Goal: Task Accomplishment & Management: Complete application form

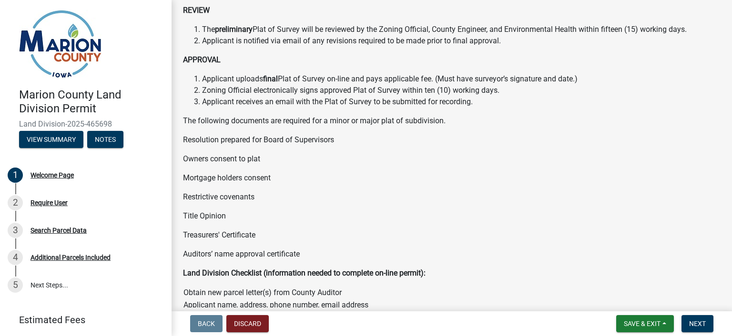
scroll to position [501, 0]
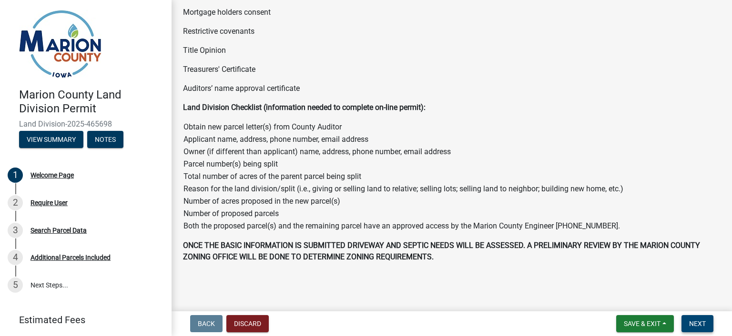
click at [691, 324] on span "Next" at bounding box center [697, 324] width 17 height 8
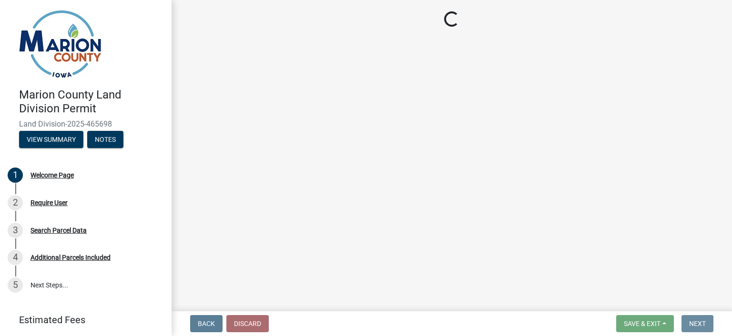
scroll to position [0, 0]
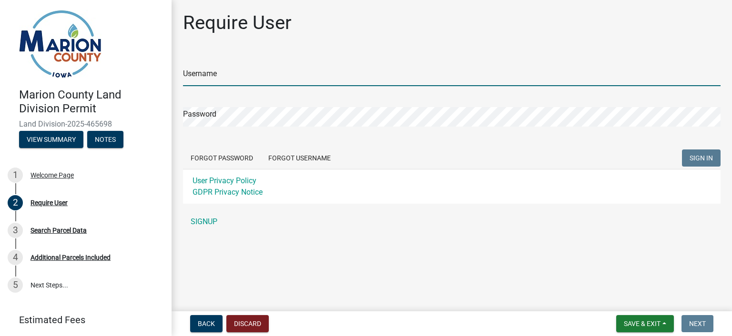
type input "jasonlowry"
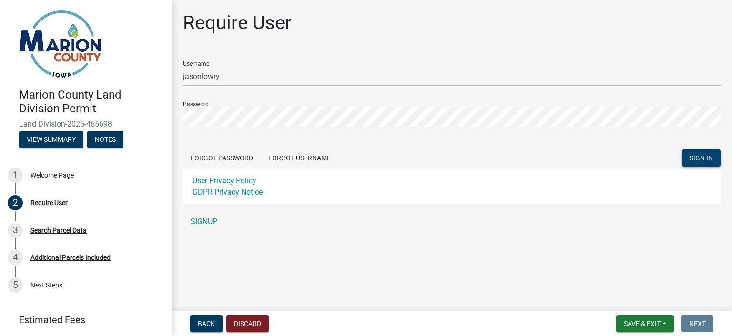
click at [697, 160] on span "SIGN IN" at bounding box center [700, 158] width 23 height 8
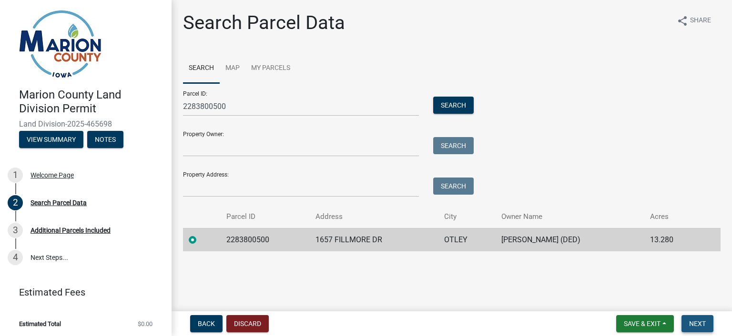
click at [707, 326] on button "Next" at bounding box center [697, 323] width 32 height 17
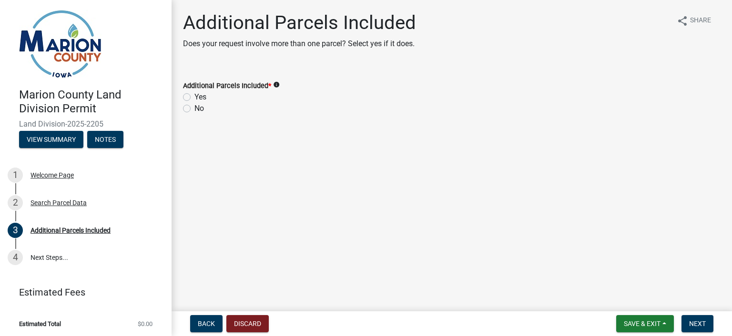
click at [194, 106] on label "No" at bounding box center [199, 108] width 10 height 11
click at [194, 106] on input "No" at bounding box center [197, 106] width 6 height 6
radio input "true"
click at [705, 327] on button "Next" at bounding box center [697, 323] width 32 height 17
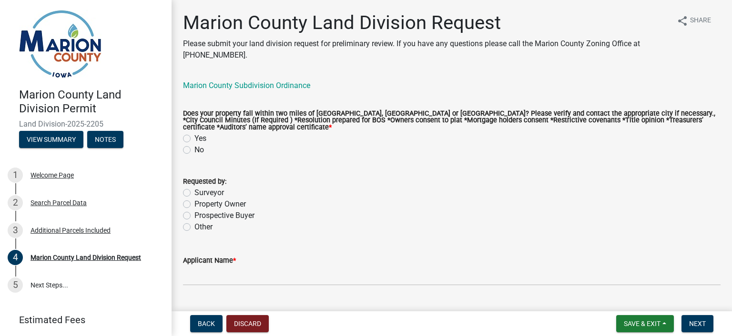
click at [194, 149] on label "No" at bounding box center [199, 149] width 10 height 11
click at [194, 149] on input "No" at bounding box center [197, 147] width 6 height 6
radio input "true"
click at [194, 194] on label "Surveyor" at bounding box center [209, 192] width 30 height 11
click at [194, 193] on input "Surveyor" at bounding box center [197, 190] width 6 height 6
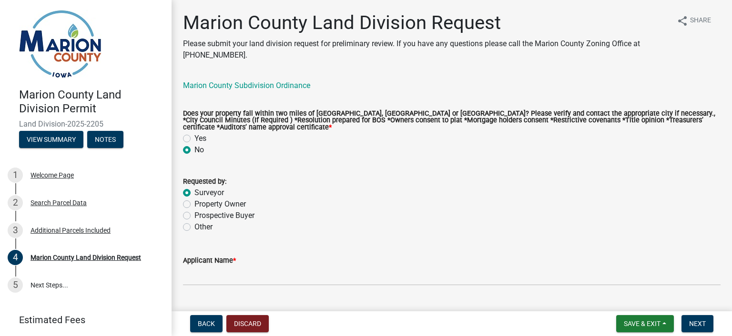
radio input "true"
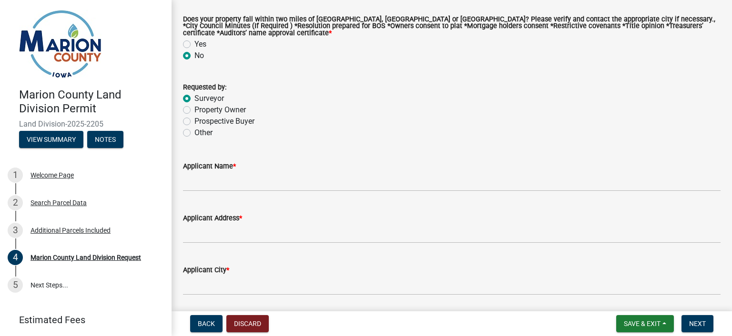
scroll to position [95, 0]
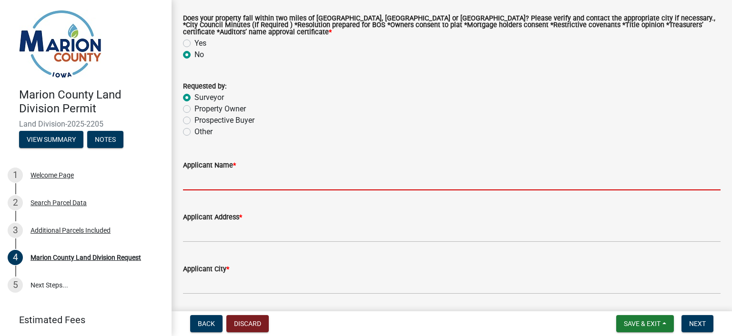
click at [200, 182] on input "Applicant Name *" at bounding box center [451, 181] width 537 height 20
type input "[PERSON_NAME]"
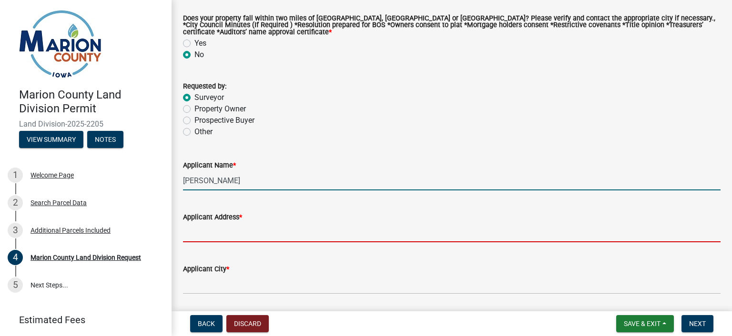
click at [206, 237] on input "Applicant Address *" at bounding box center [451, 233] width 537 height 20
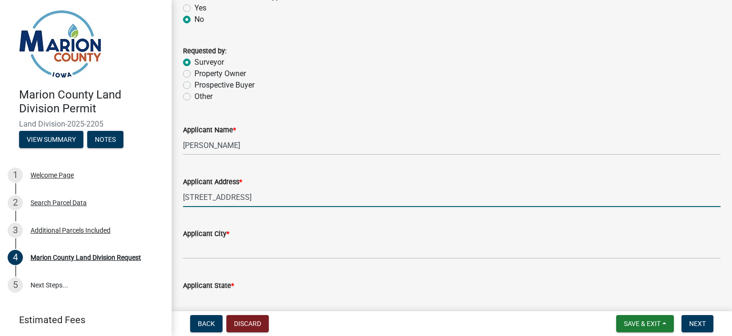
scroll to position [191, 0]
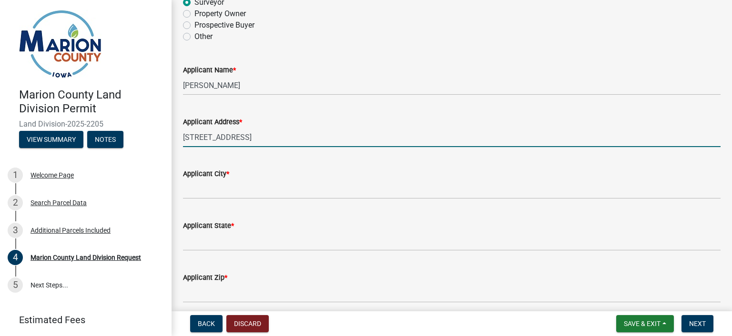
drag, startPoint x: 339, startPoint y: 138, endPoint x: 256, endPoint y: 142, distance: 83.0
click at [256, 142] on input "[STREET_ADDRESS]" at bounding box center [451, 138] width 537 height 20
type input "[GEOGRAPHIC_DATA]."
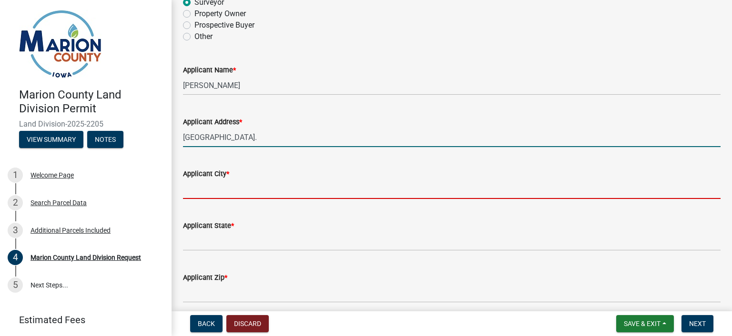
click at [208, 191] on input "Applicant City *" at bounding box center [451, 190] width 537 height 20
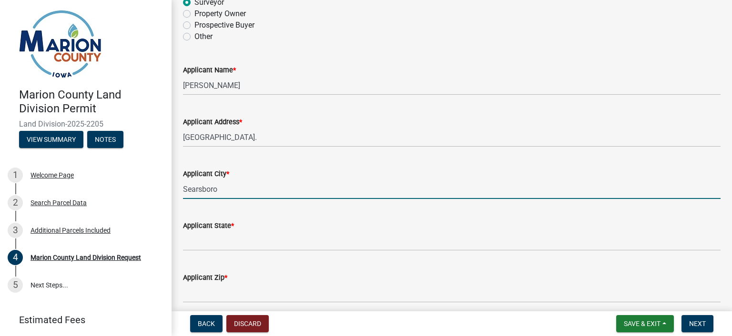
type input "Searsboro"
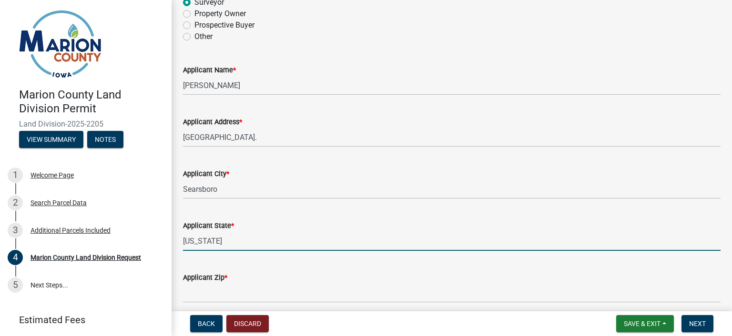
type input "[US_STATE]"
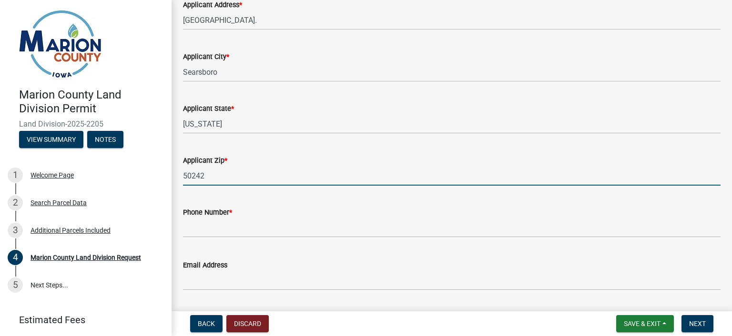
scroll to position [333, 0]
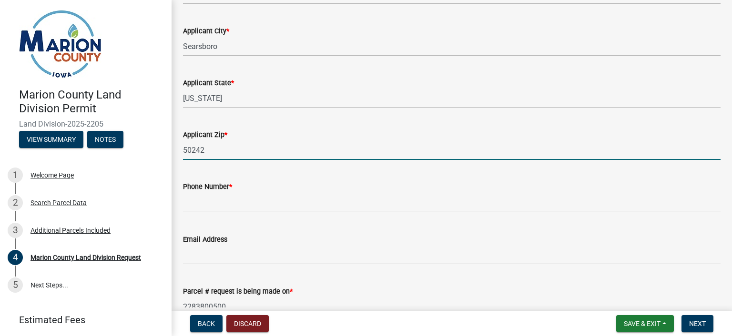
type input "50242"
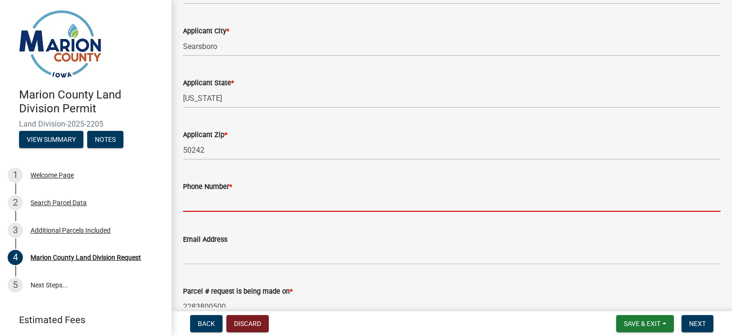
click at [223, 206] on input "text" at bounding box center [451, 202] width 537 height 20
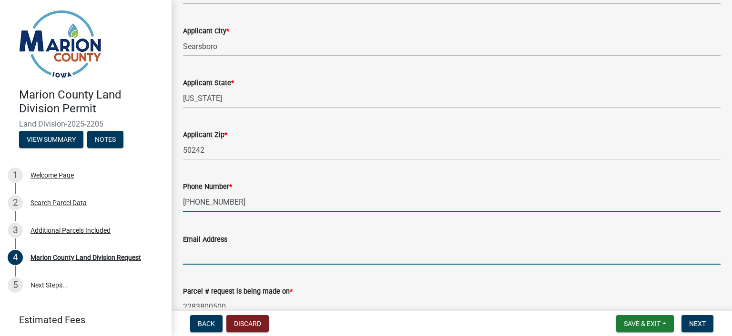
type input "6415211160"
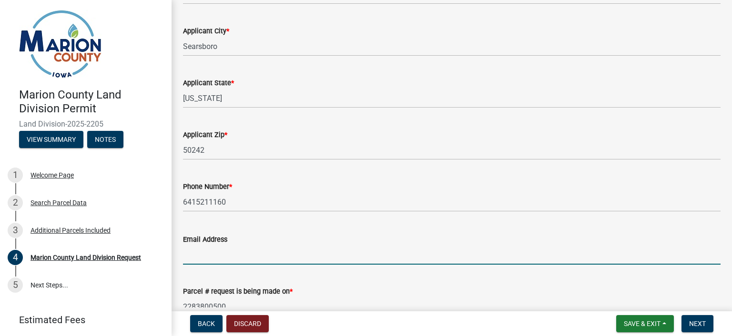
click at [205, 258] on input "Email Address" at bounding box center [451, 255] width 537 height 20
type input "[EMAIL_ADDRESS][DOMAIN_NAME]"
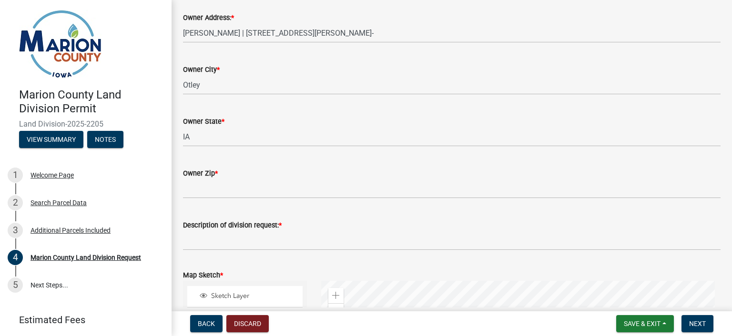
scroll to position [857, 0]
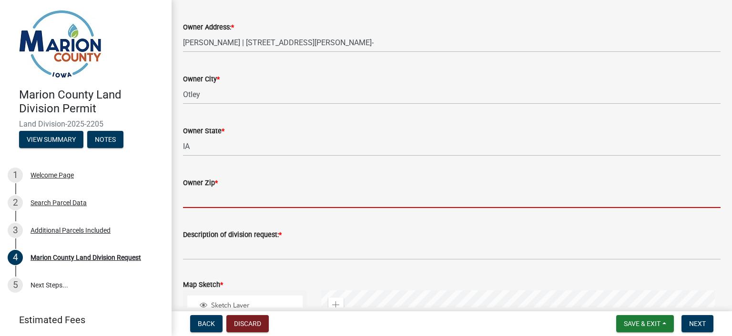
click at [203, 196] on input "Owner Zip *" at bounding box center [451, 199] width 537 height 20
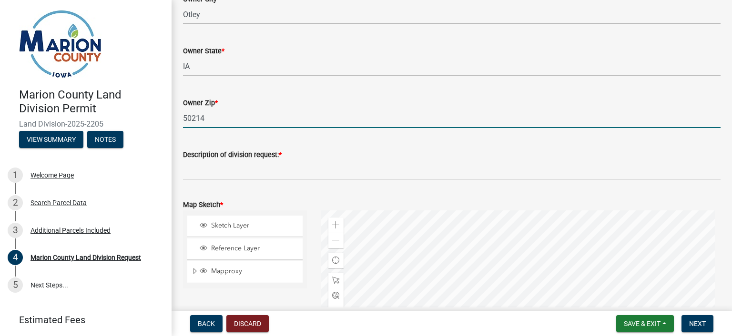
scroll to position [953, 0]
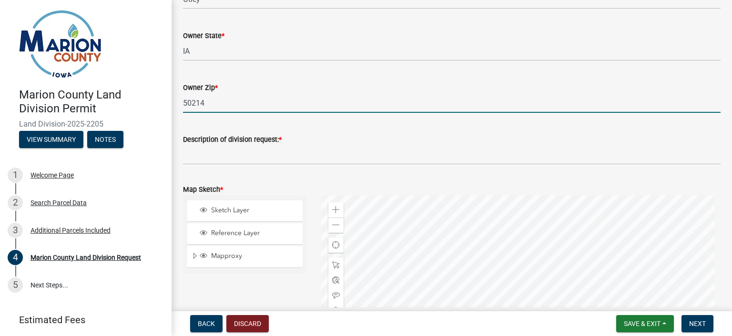
type input "50214"
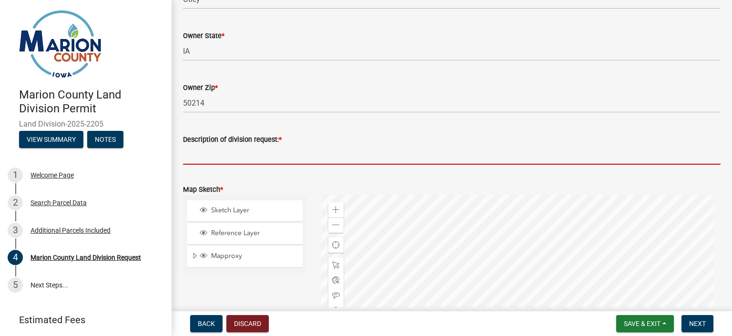
click at [206, 155] on input "Description of division request: *" at bounding box center [451, 155] width 537 height 20
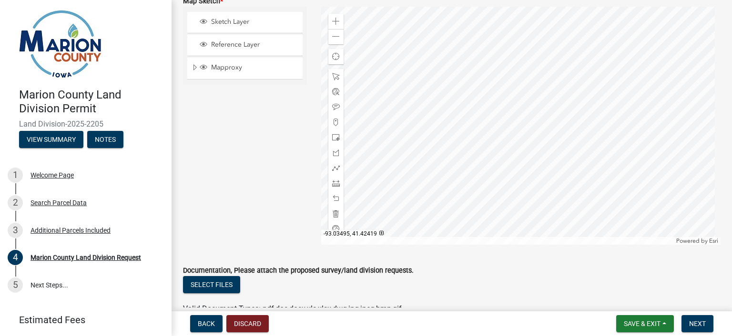
scroll to position [1143, 0]
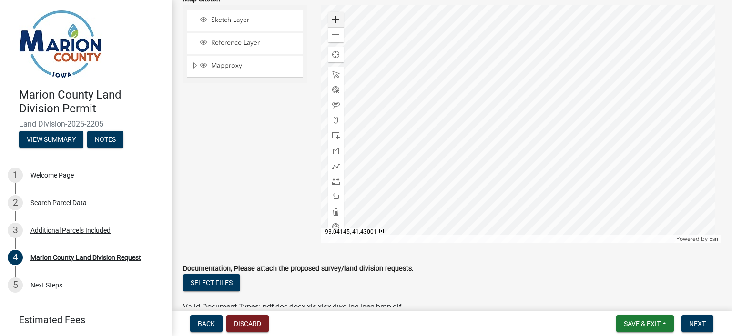
type input "Owner wishes to sell 1.5 acres to adjoining landowner to the west"
click at [337, 17] on span at bounding box center [336, 20] width 8 height 8
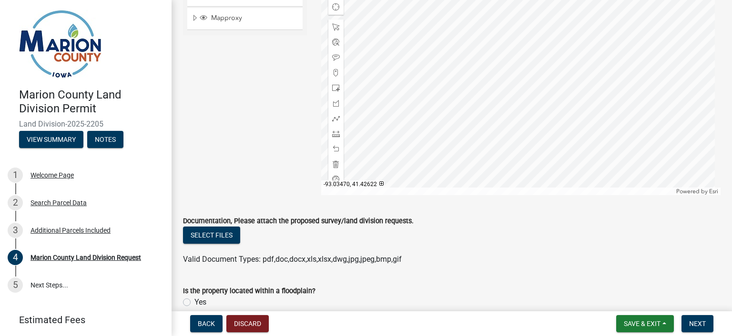
click at [534, 121] on div at bounding box center [521, 76] width 400 height 238
click at [333, 102] on span at bounding box center [336, 104] width 8 height 8
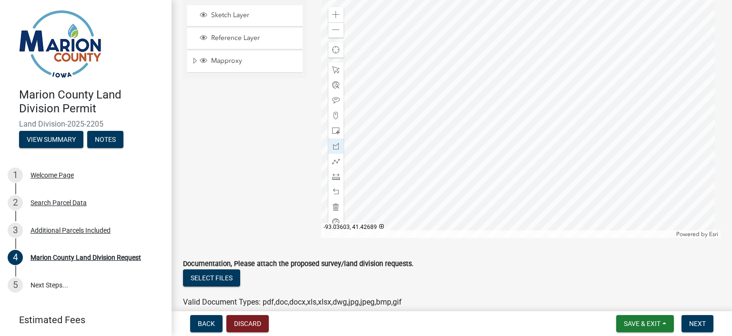
click at [461, 115] on div at bounding box center [521, 119] width 400 height 238
click at [476, 113] on div at bounding box center [521, 119] width 400 height 238
click at [491, 183] on div at bounding box center [521, 119] width 400 height 238
click at [494, 218] on div at bounding box center [521, 119] width 400 height 238
click at [461, 218] on div at bounding box center [521, 119] width 400 height 238
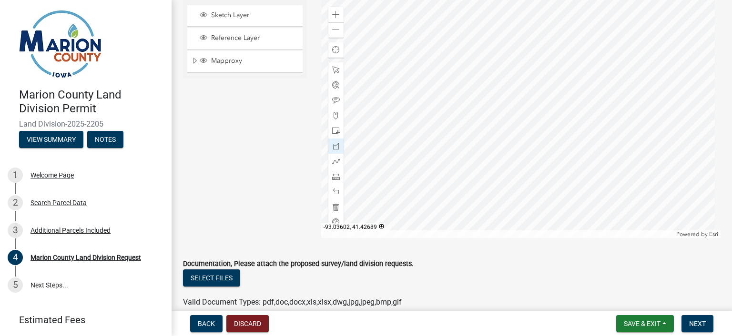
click at [462, 115] on div at bounding box center [521, 119] width 400 height 238
click at [332, 194] on span at bounding box center [336, 192] width 8 height 8
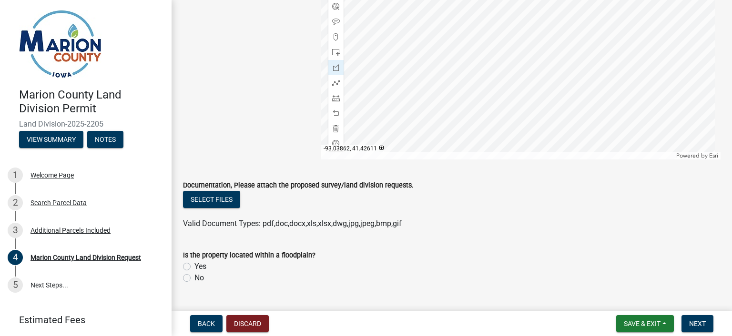
scroll to position [1243, 0]
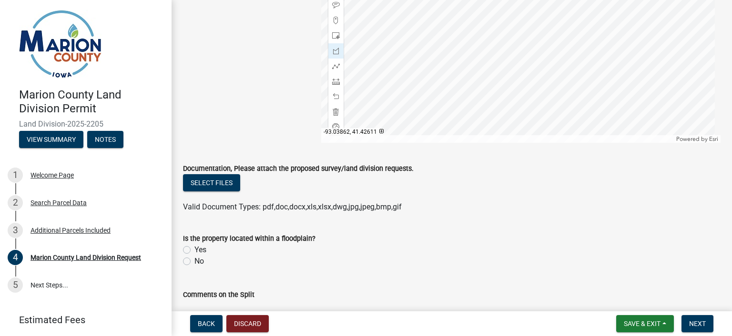
click at [194, 261] on label "No" at bounding box center [199, 261] width 10 height 11
click at [194, 261] on input "No" at bounding box center [197, 259] width 6 height 6
radio input "true"
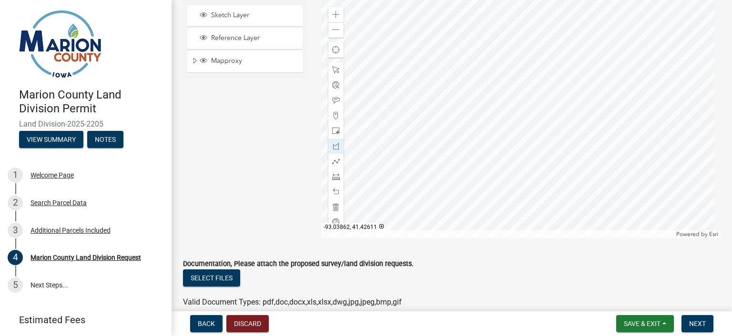
scroll to position [957, 0]
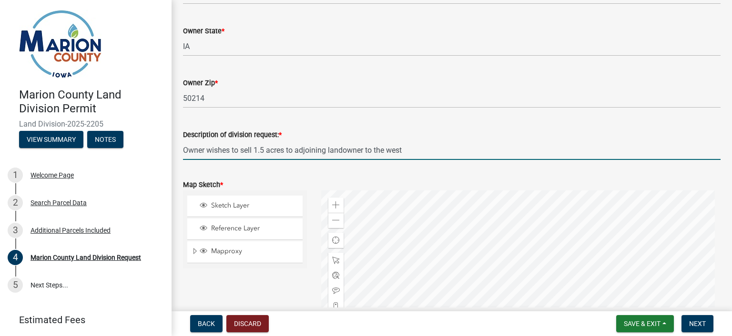
click at [249, 150] on input "Owner wishes to sell 1.5 acres to adjoining landowner to the west" at bounding box center [451, 150] width 537 height 20
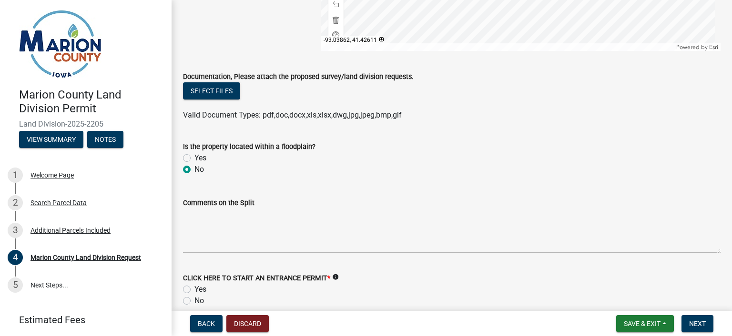
scroll to position [1338, 0]
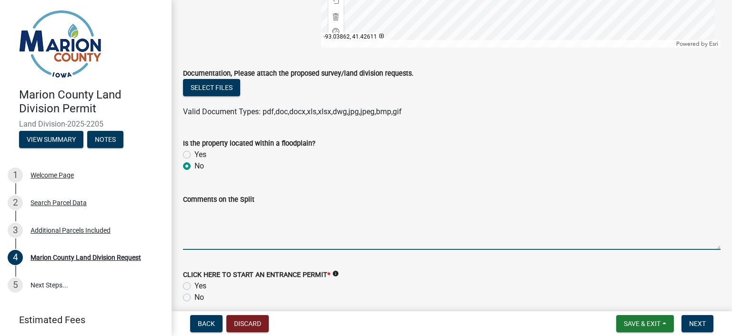
click at [212, 213] on textarea "Comments on the Split" at bounding box center [451, 227] width 537 height 45
paste textarea "Owner wishes to sell 1.5 acres to adjoining landowner to the west"
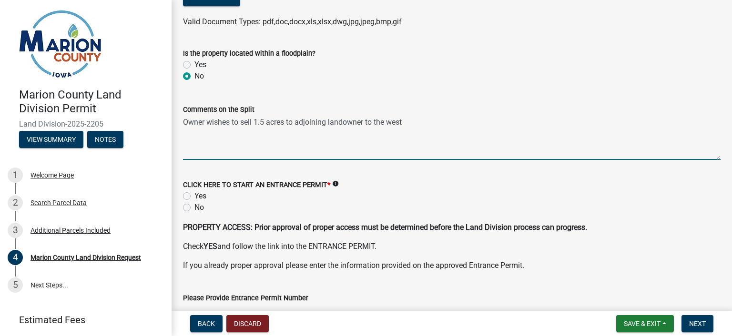
scroll to position [1434, 0]
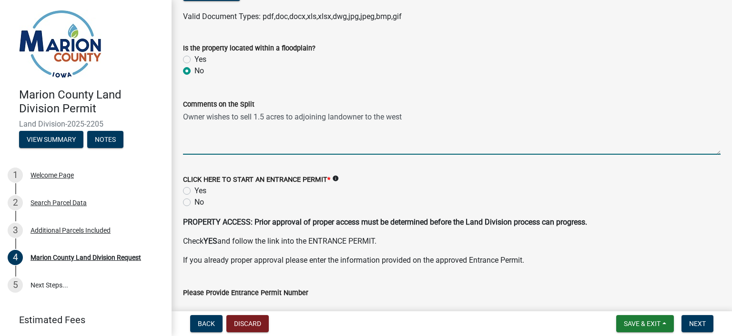
type textarea "Owner wishes to sell 1.5 acres to adjoining landowner to the west"
click at [194, 204] on label "No" at bounding box center [199, 202] width 10 height 11
click at [194, 203] on input "No" at bounding box center [197, 200] width 6 height 6
radio input "true"
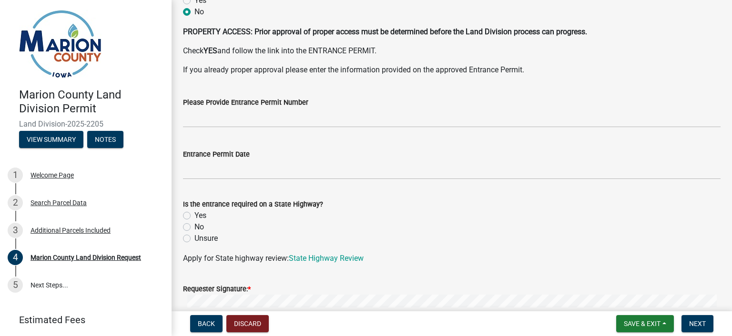
scroll to position [1672, 0]
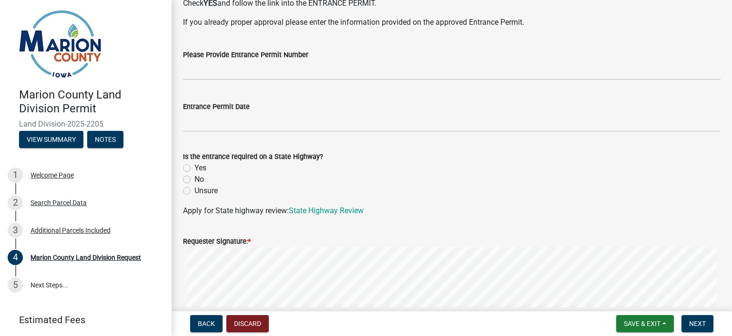
click at [194, 179] on label "No" at bounding box center [199, 179] width 10 height 11
click at [194, 179] on input "No" at bounding box center [197, 177] width 6 height 6
radio input "true"
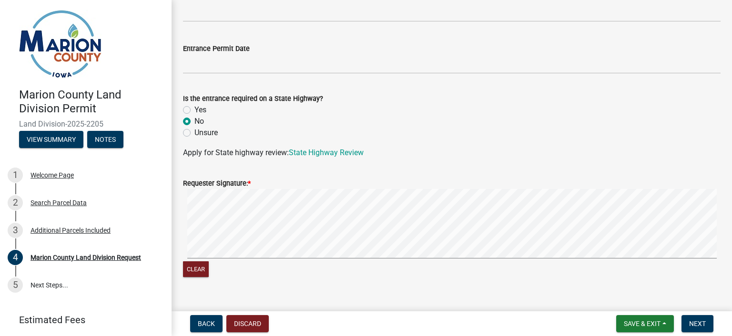
scroll to position [1747, 0]
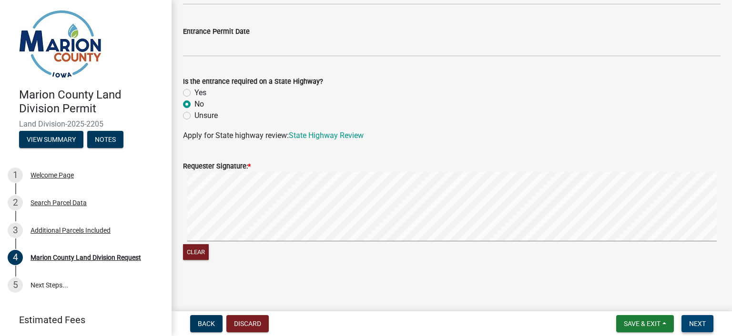
click at [701, 324] on span "Next" at bounding box center [697, 324] width 17 height 8
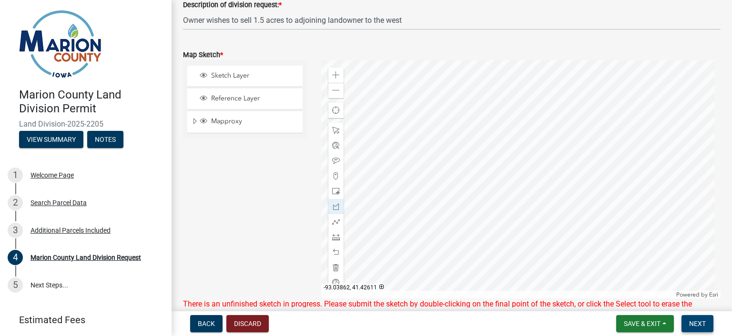
scroll to position [1103, 0]
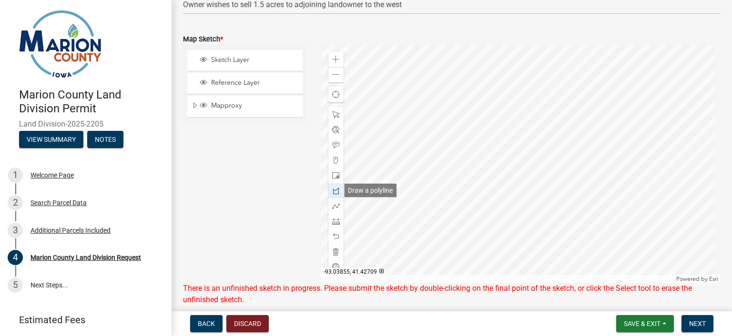
click at [334, 188] on span at bounding box center [336, 191] width 8 height 8
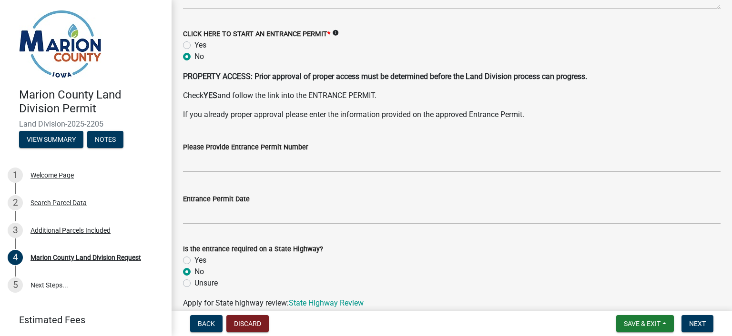
scroll to position [1747, 0]
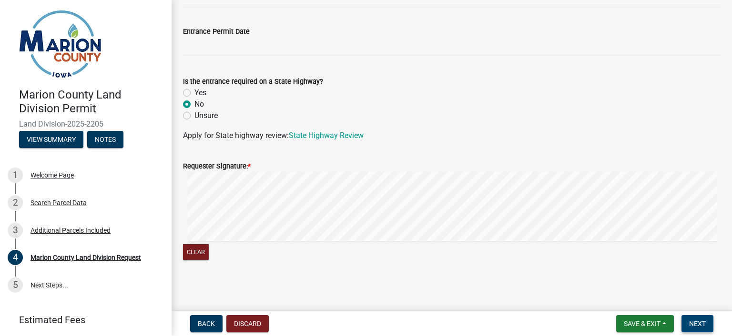
click at [693, 325] on span "Next" at bounding box center [697, 324] width 17 height 8
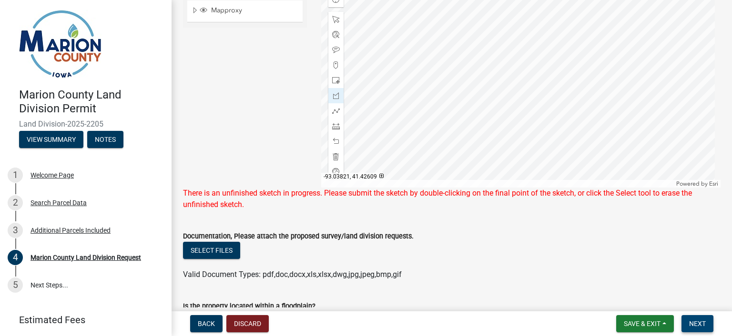
scroll to position [1151, 0]
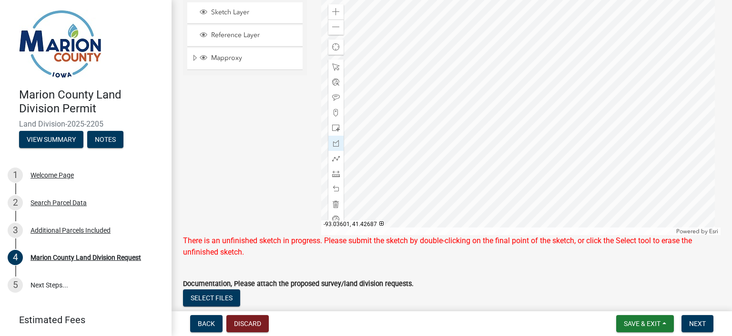
click at [462, 113] on div at bounding box center [521, 116] width 400 height 238
click at [463, 113] on div at bounding box center [521, 116] width 400 height 238
click at [333, 69] on span at bounding box center [336, 67] width 8 height 8
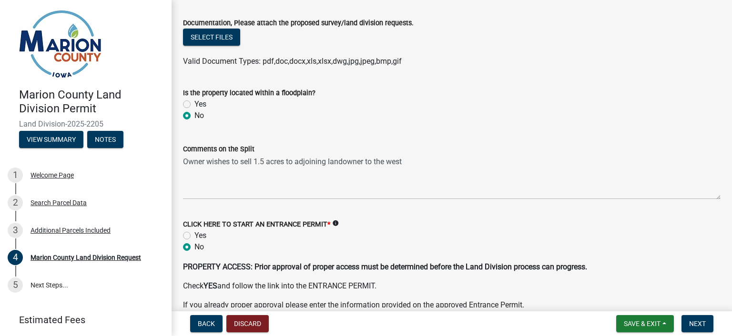
scroll to position [1627, 0]
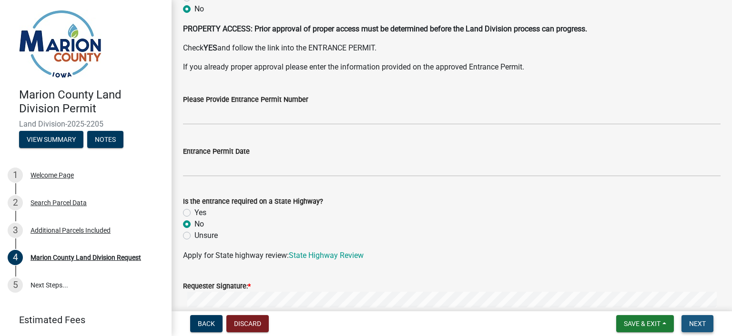
click at [695, 323] on span "Next" at bounding box center [697, 324] width 17 height 8
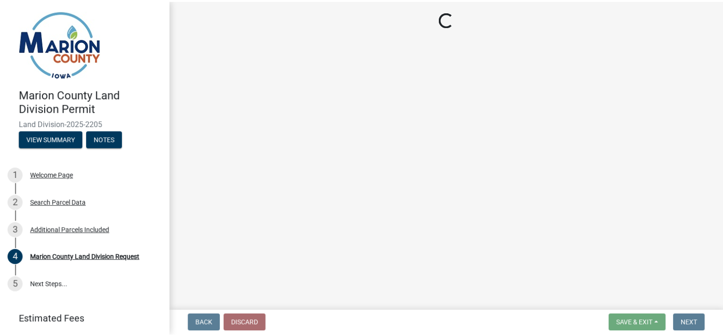
scroll to position [0, 0]
